Goal: Navigation & Orientation: Find specific page/section

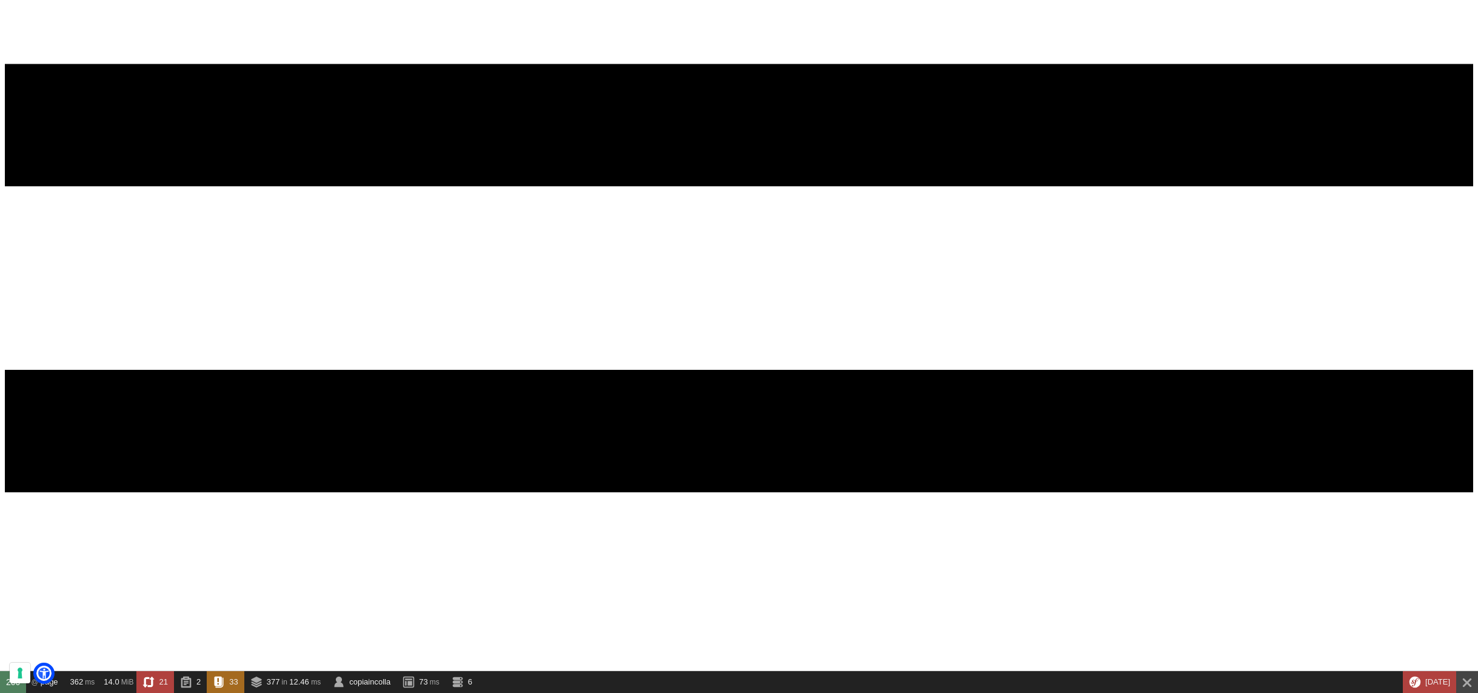
scroll to position [345, 0]
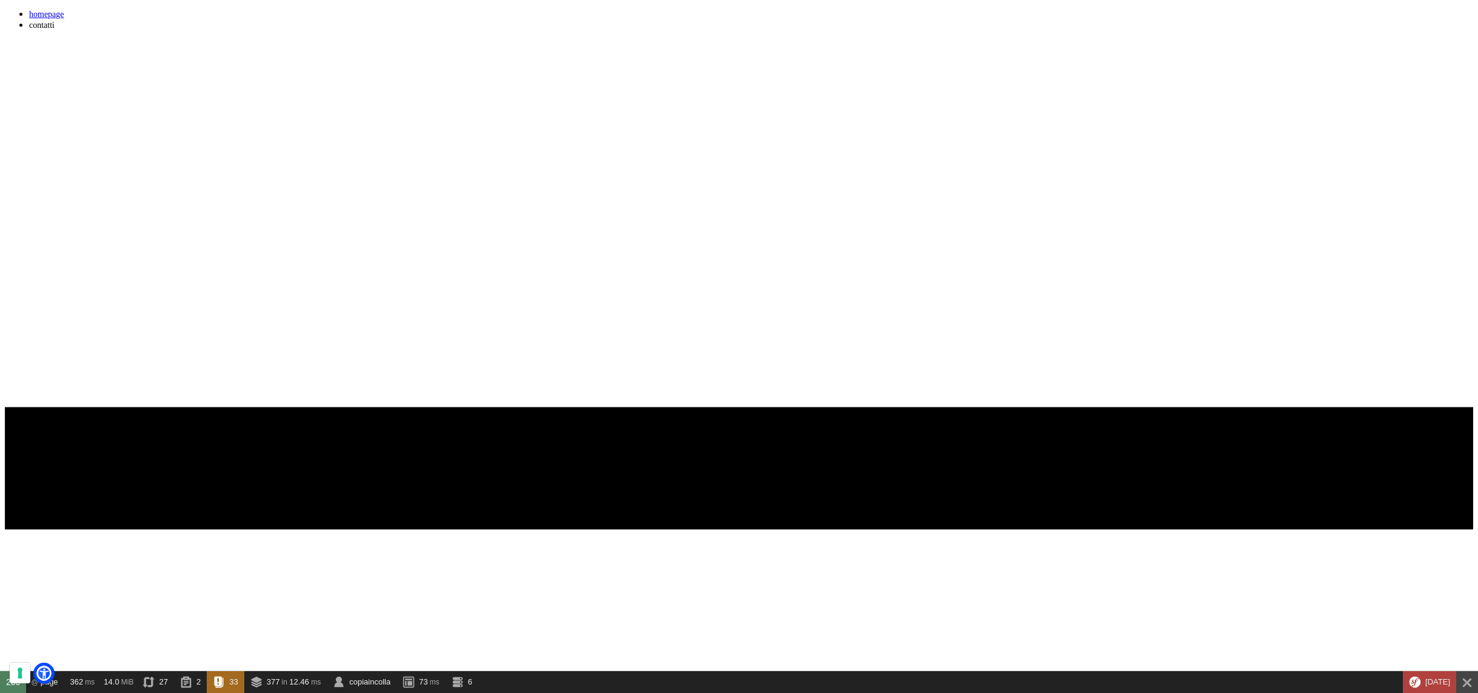
scroll to position [1, 0]
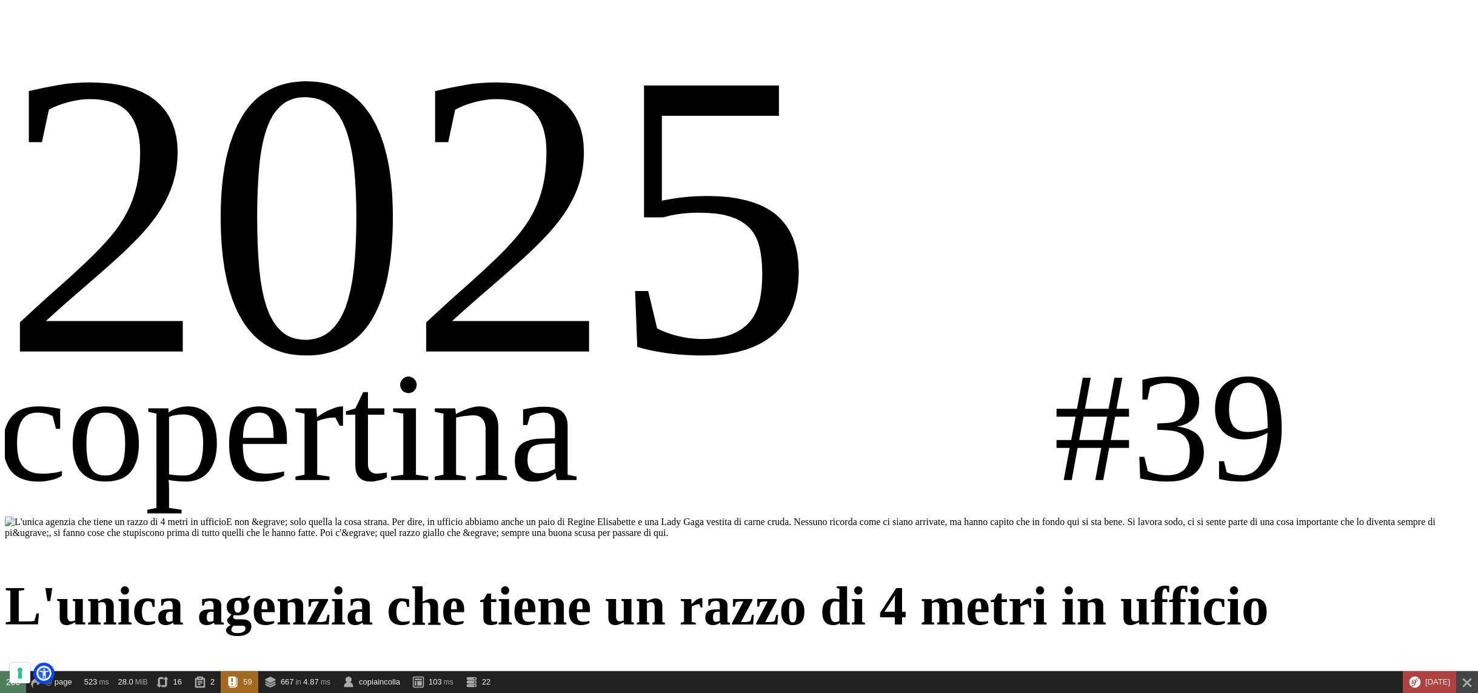
scroll to position [2028, 0]
